Goal: Check status

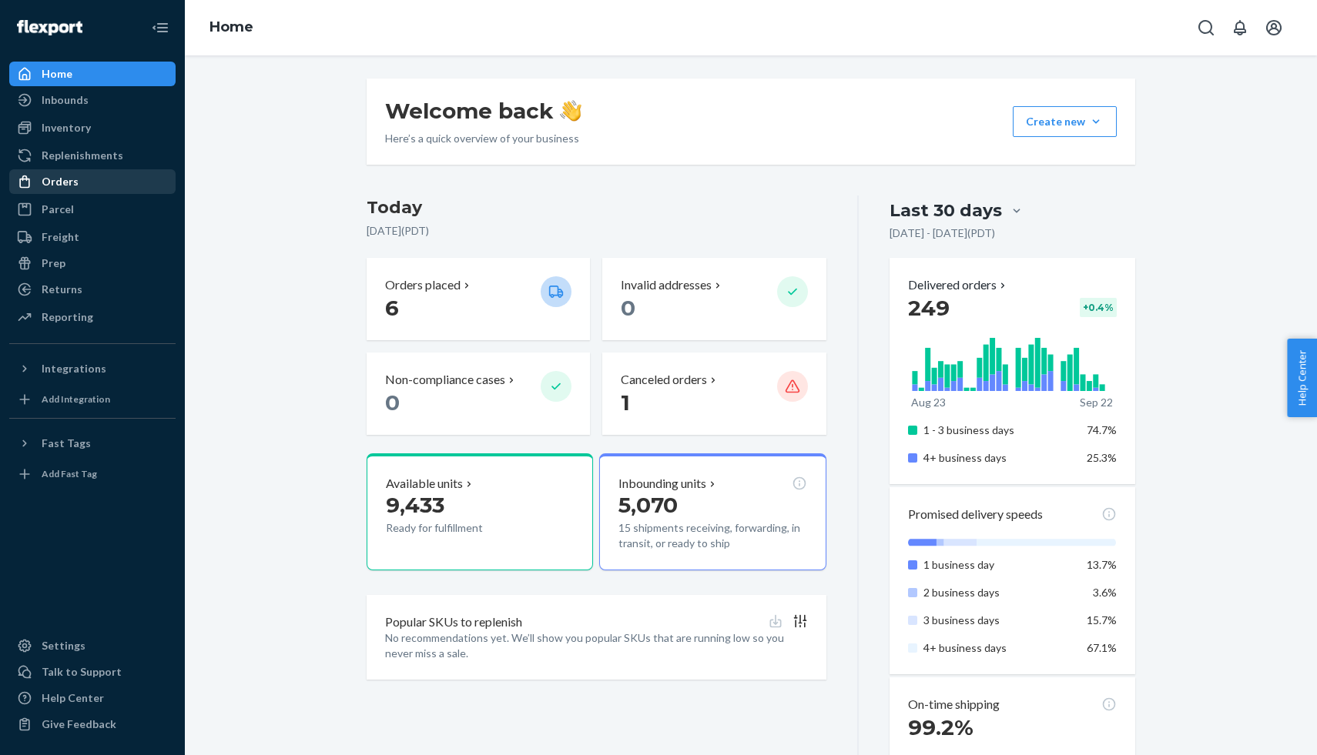
click at [69, 189] on div "Orders" at bounding box center [60, 181] width 37 height 15
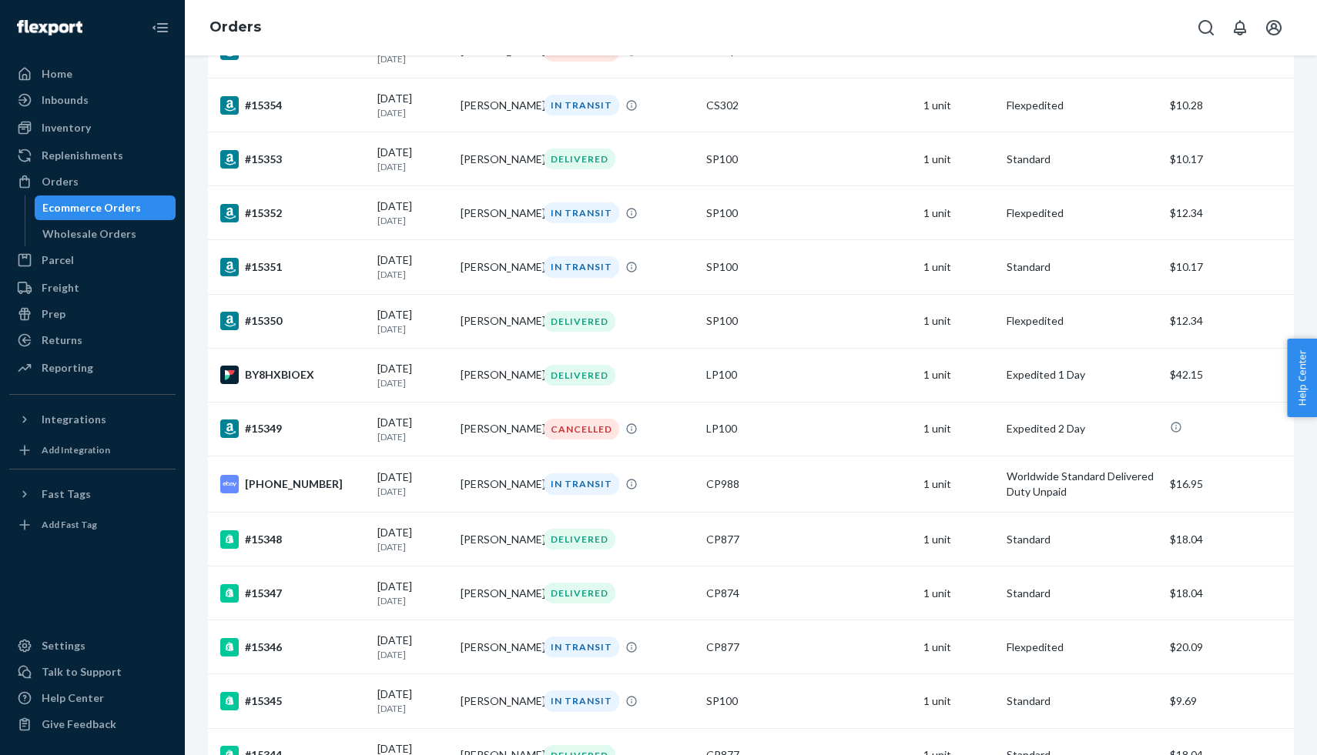
scroll to position [730, 0]
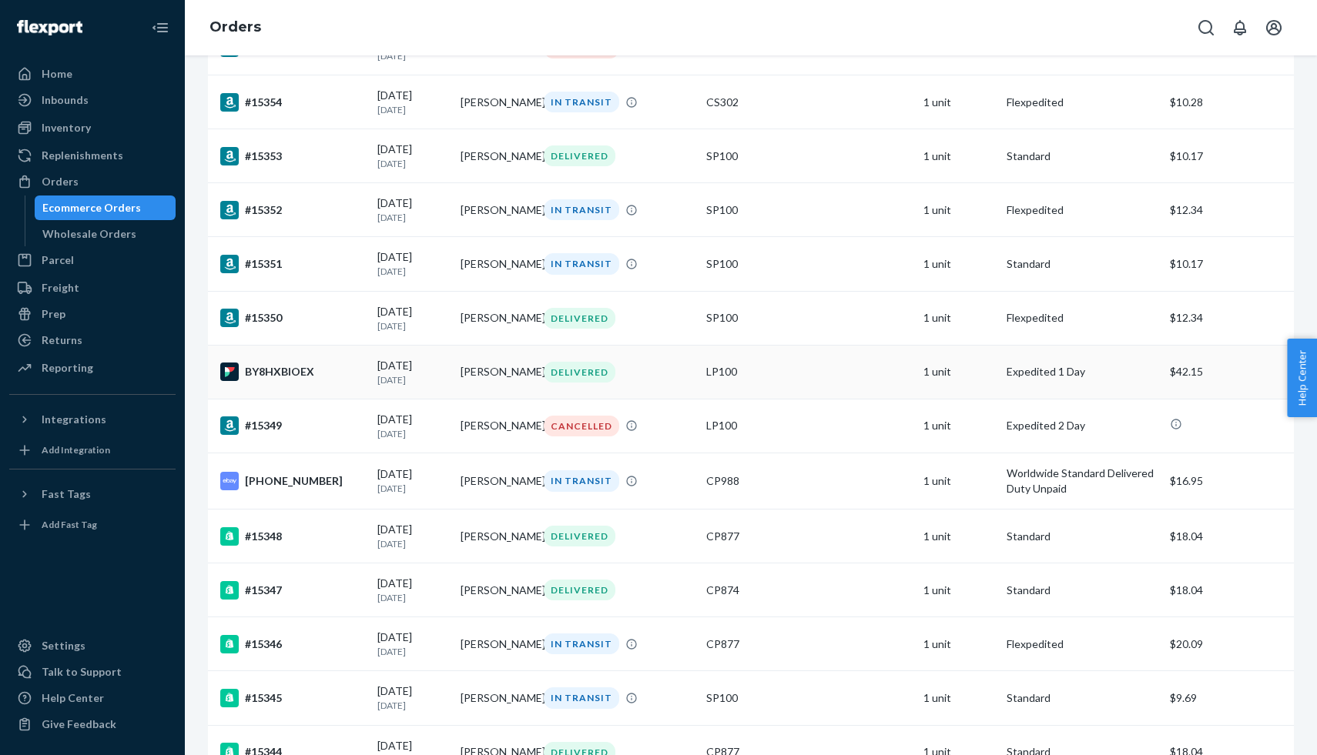
click at [302, 381] on div "BY8HXBIOEX" at bounding box center [292, 372] width 145 height 18
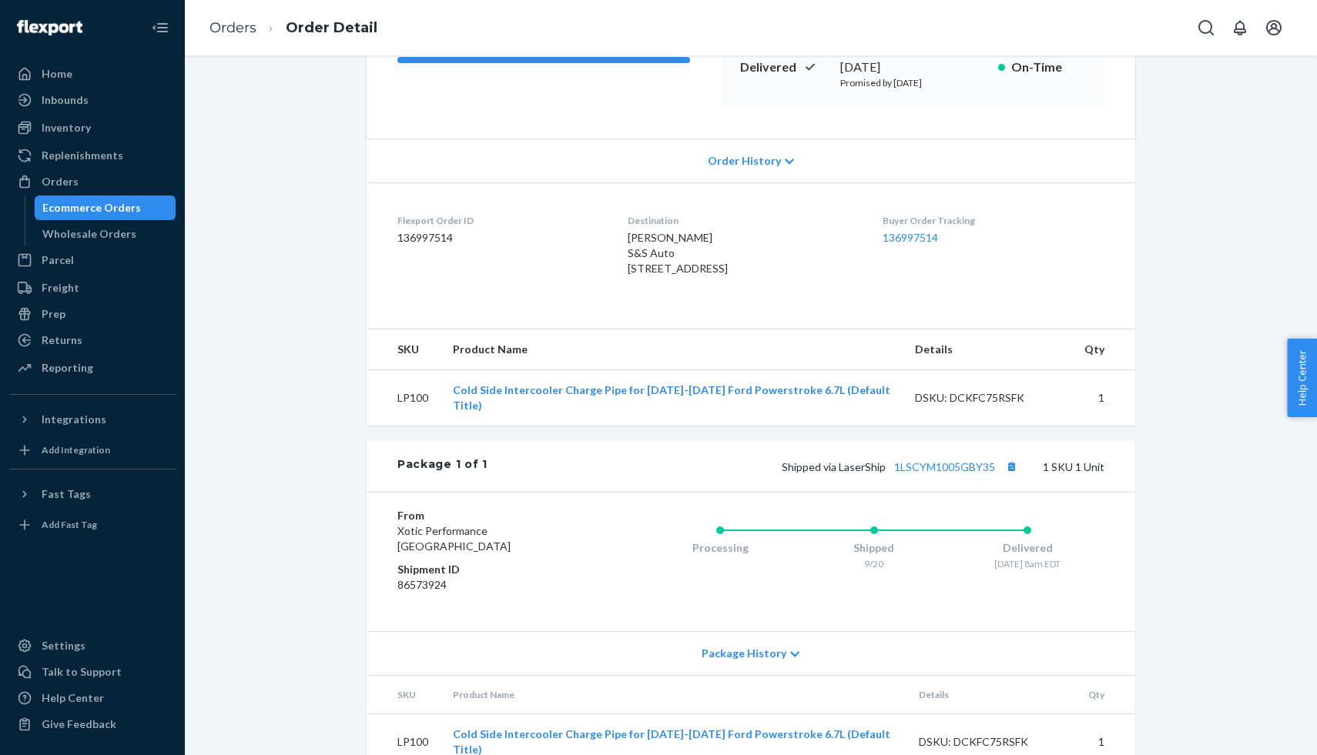
scroll to position [281, 0]
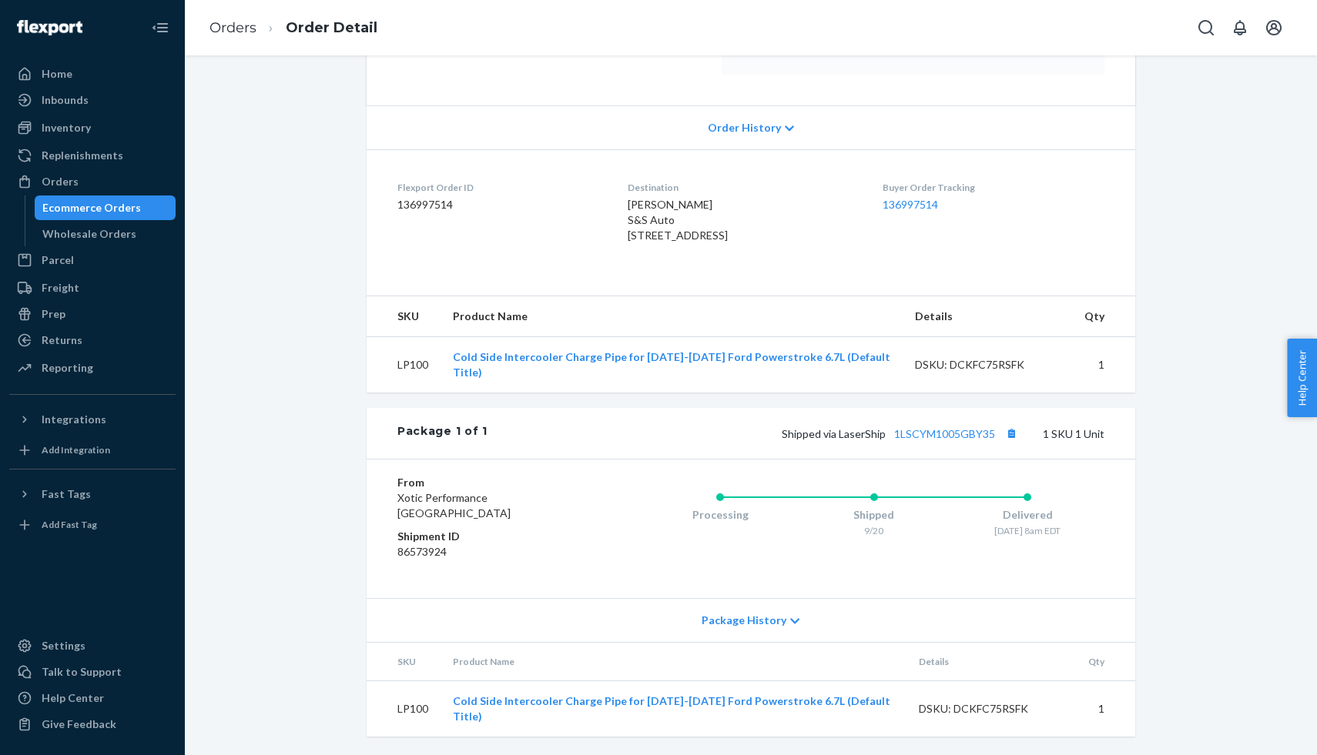
click at [725, 628] on span "Package History" at bounding box center [744, 620] width 85 height 15
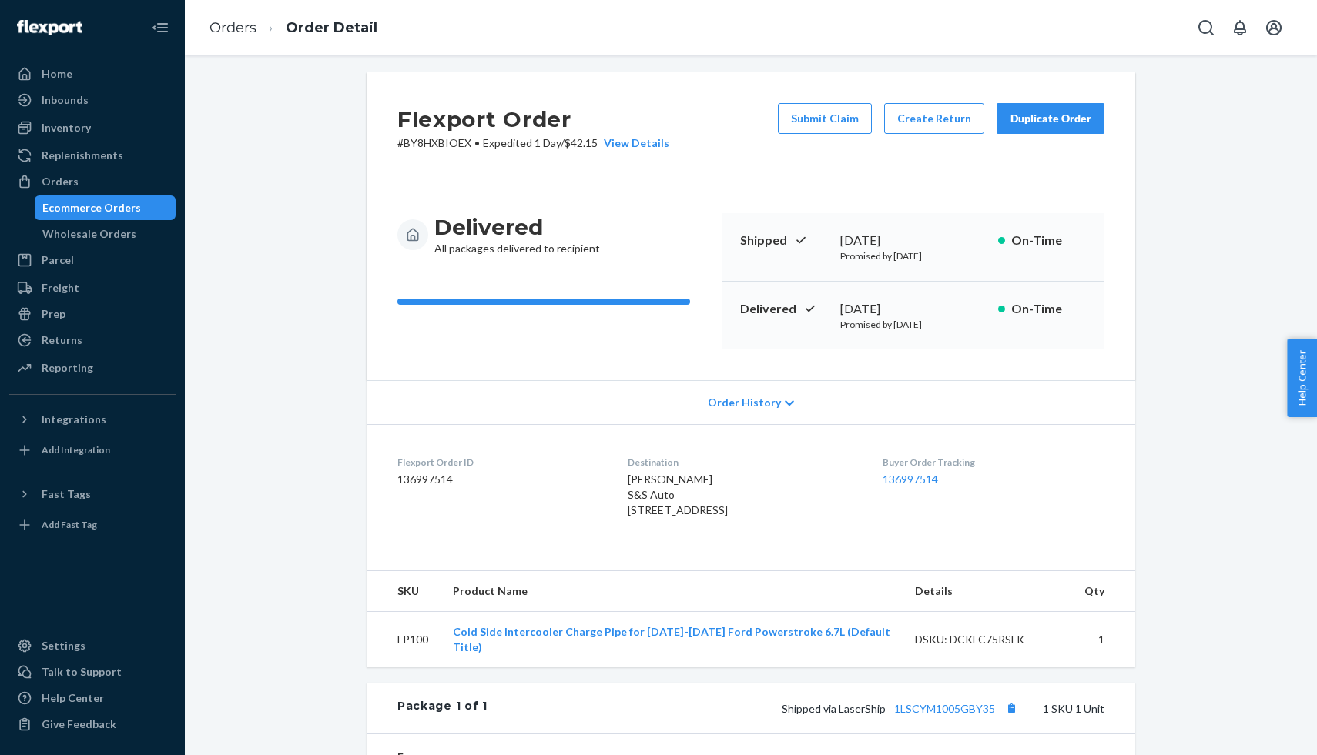
scroll to position [5, 0]
click at [631, 146] on div "View Details" at bounding box center [634, 144] width 72 height 15
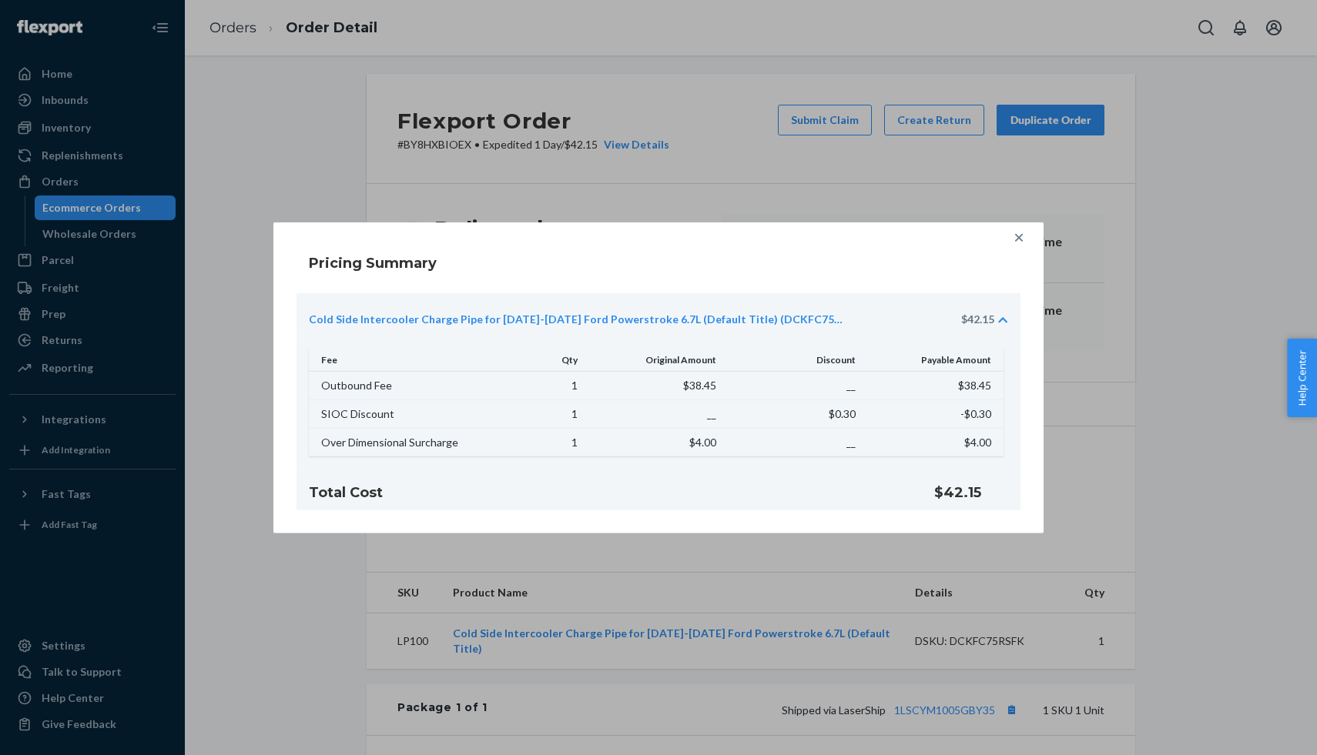
click at [1016, 237] on icon at bounding box center [1018, 236] width 15 height 15
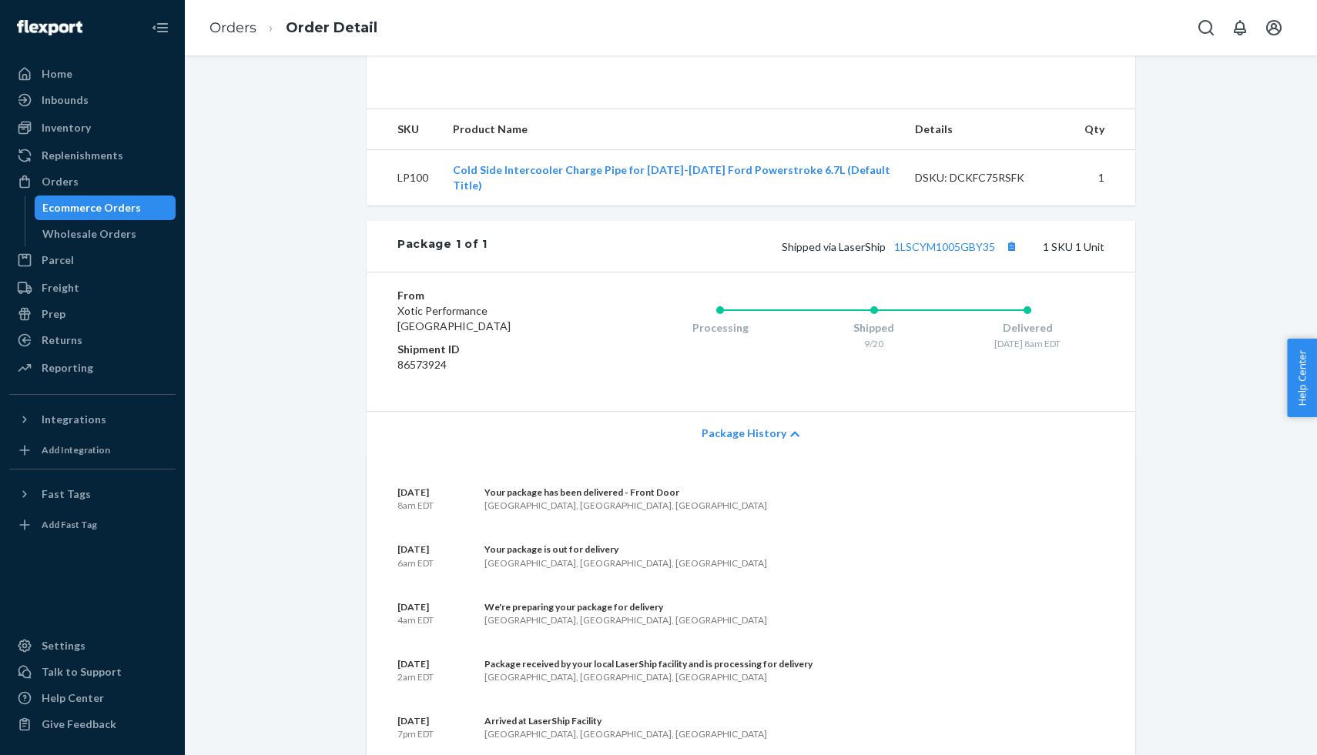
scroll to position [480, 0]
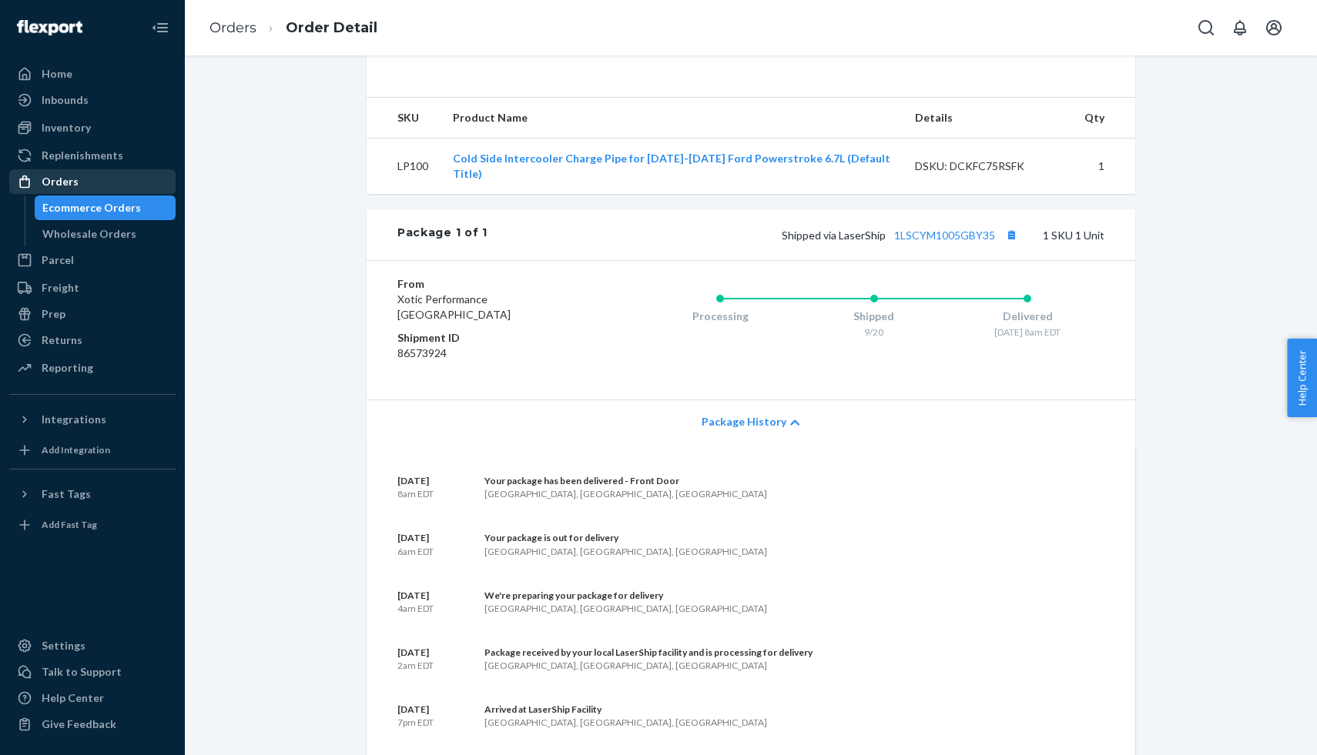
click at [61, 183] on div "Orders" at bounding box center [60, 181] width 37 height 15
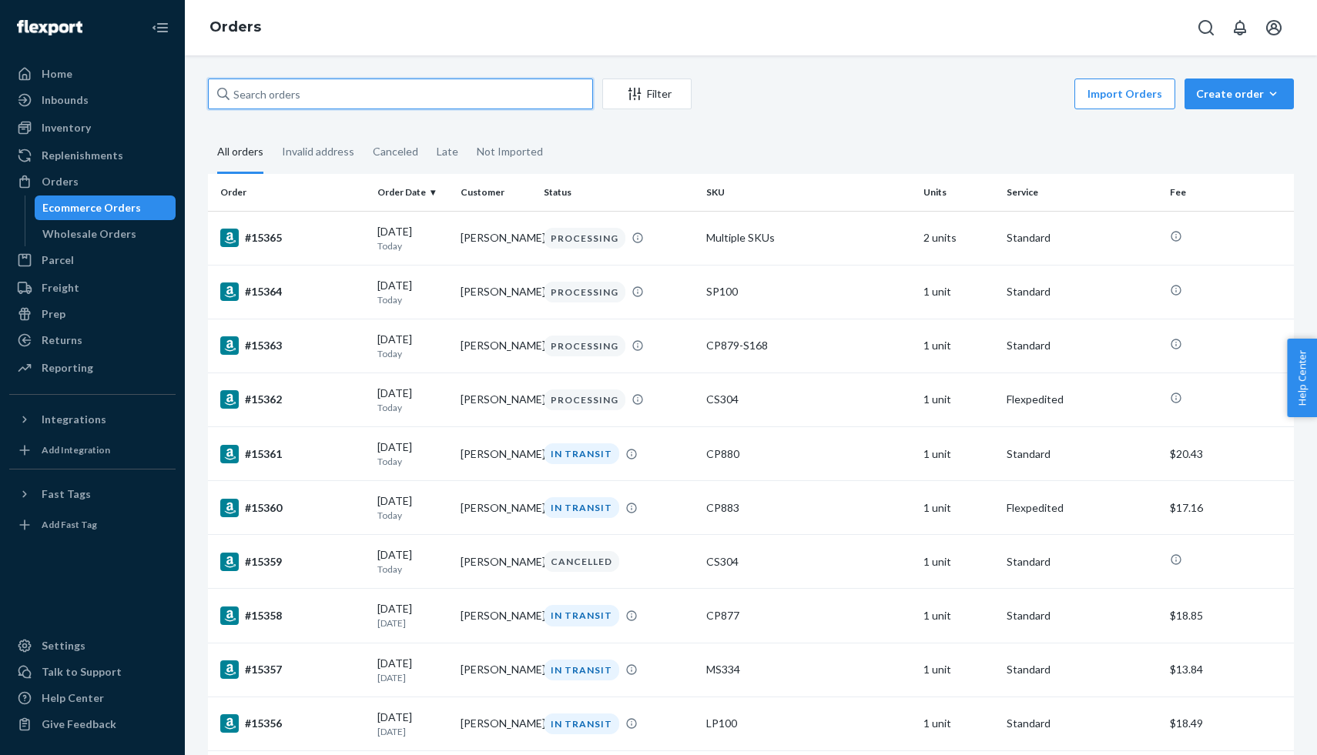
click at [348, 98] on input "text" at bounding box center [400, 94] width 385 height 31
click at [264, 355] on div "#15363" at bounding box center [292, 346] width 145 height 18
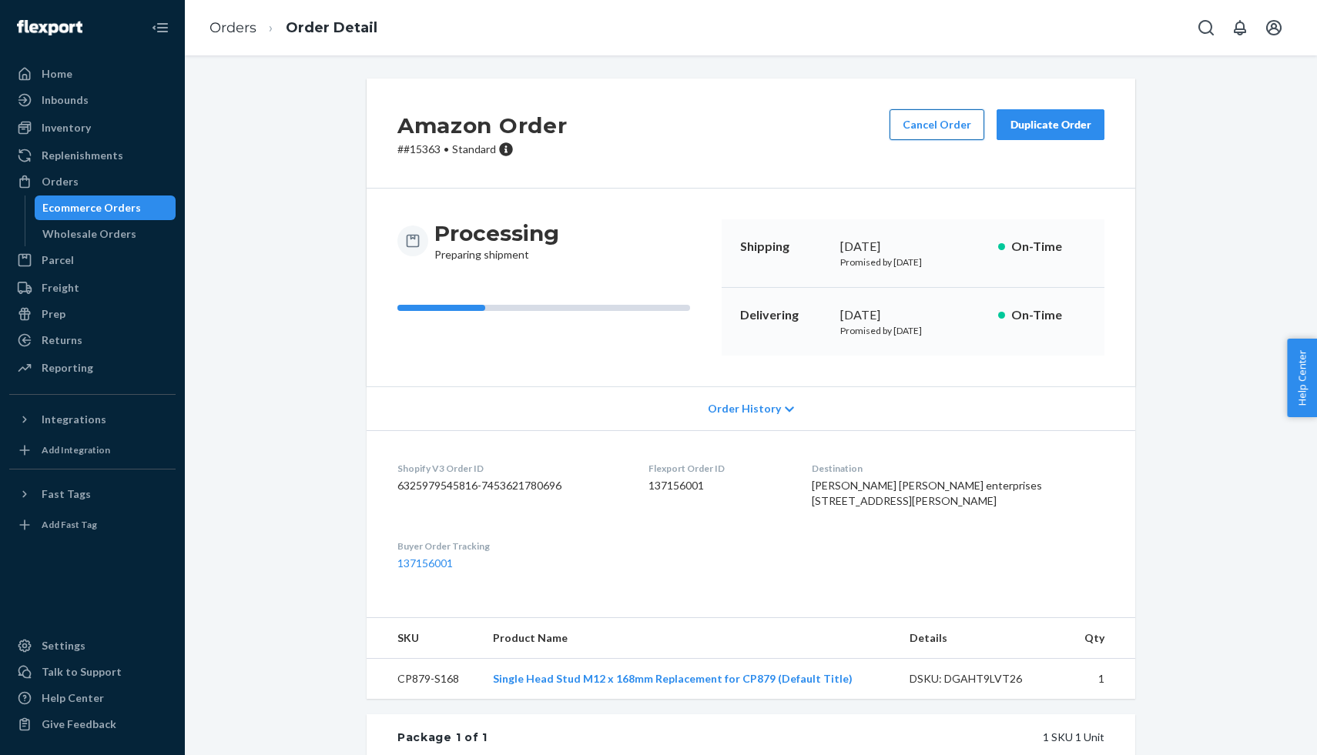
click at [935, 128] on button "Cancel Order" at bounding box center [936, 124] width 95 height 31
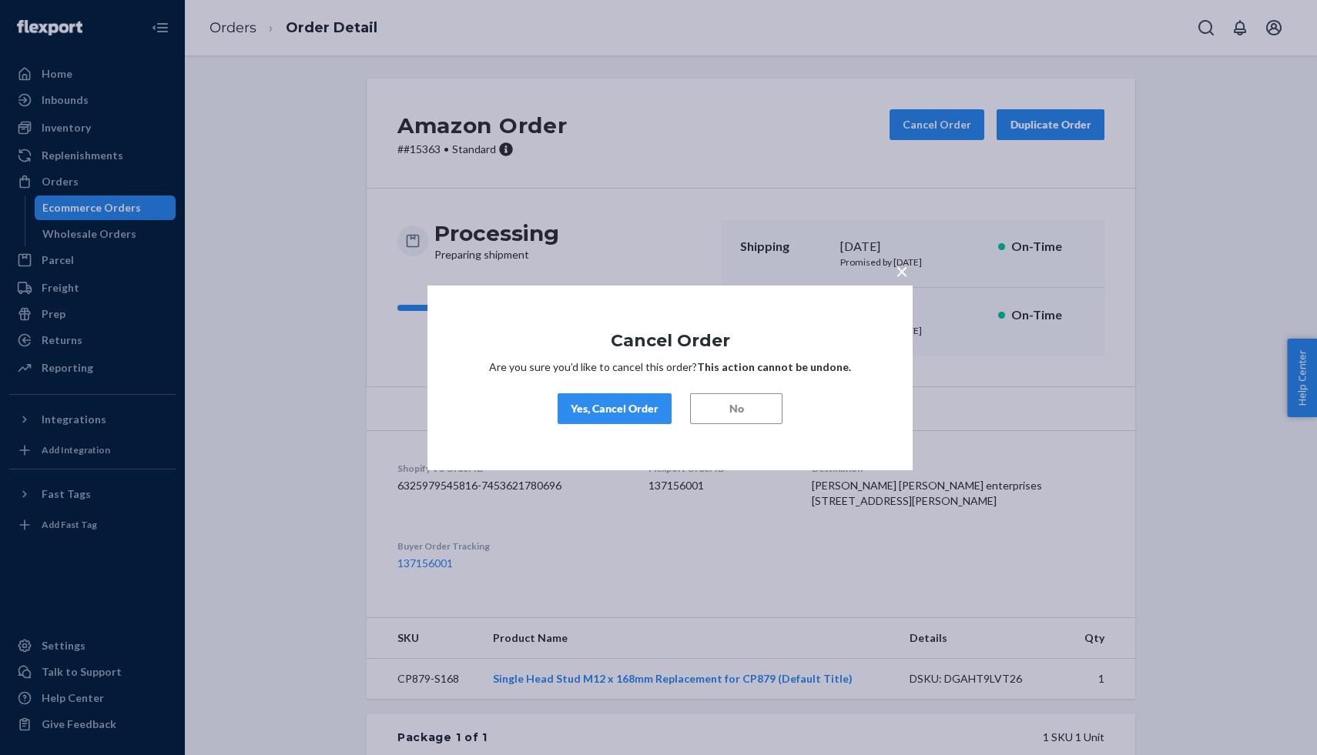
click at [591, 409] on div "Yes, Cancel Order" at bounding box center [615, 408] width 88 height 15
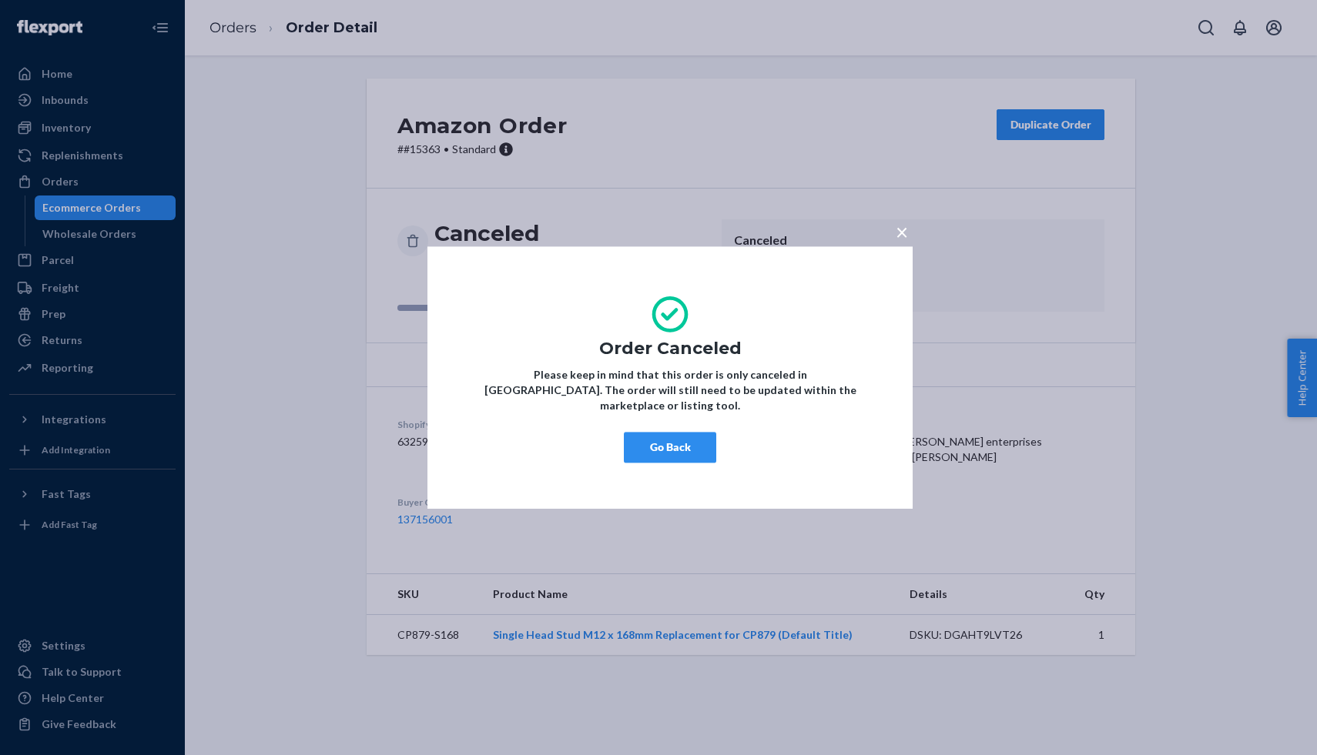
click at [696, 441] on button "Go Back" at bounding box center [670, 447] width 92 height 31
